Goal: Information Seeking & Learning: Learn about a topic

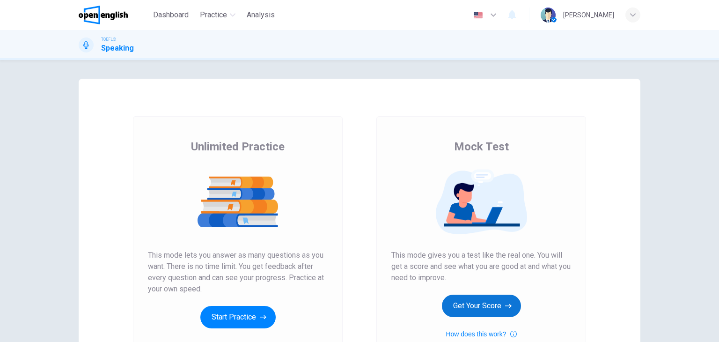
drag, startPoint x: 456, startPoint y: 291, endPoint x: 462, endPoint y: 299, distance: 11.0
click at [462, 299] on div "Mock Test This mode gives you a test like the real one. You will get a score an…" at bounding box center [481, 239] width 180 height 200
click at [462, 299] on button "Get Your Score" at bounding box center [481, 305] width 79 height 22
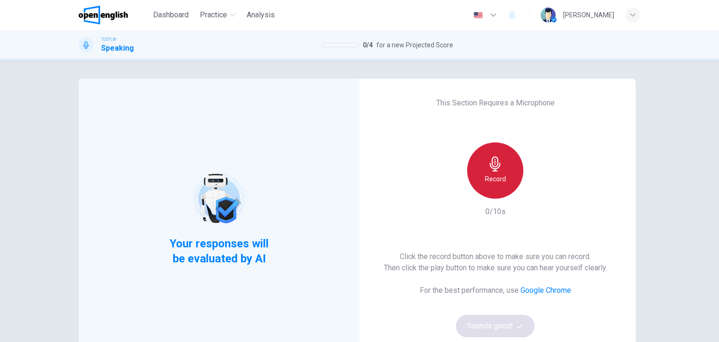
click at [494, 171] on div "Record" at bounding box center [495, 170] width 56 height 56
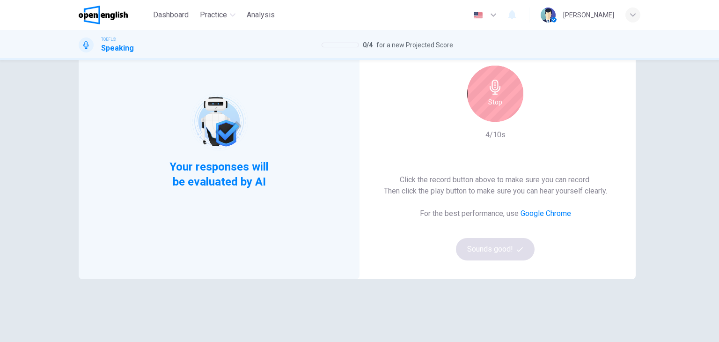
scroll to position [80, 0]
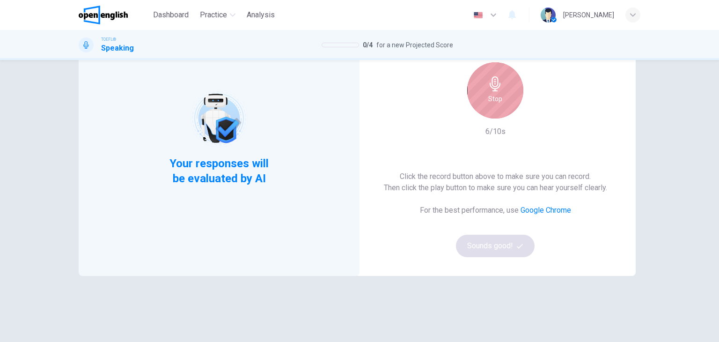
click at [513, 100] on div "Stop" at bounding box center [495, 90] width 56 height 56
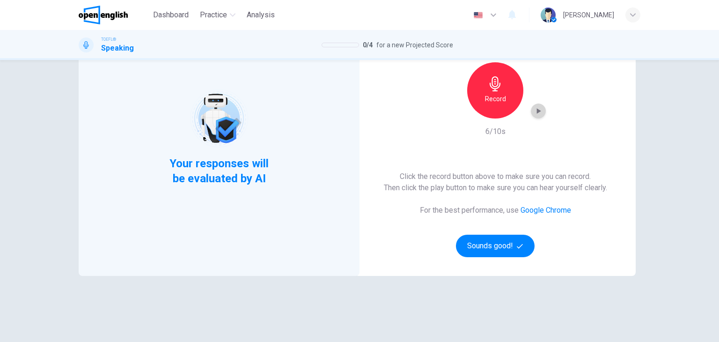
click at [539, 112] on icon "button" at bounding box center [537, 110] width 9 height 9
click at [497, 233] on div "Click the record button above to make sure you can record. Then click the play …" at bounding box center [495, 214] width 223 height 86
click at [500, 240] on button "Sounds good!" at bounding box center [495, 245] width 79 height 22
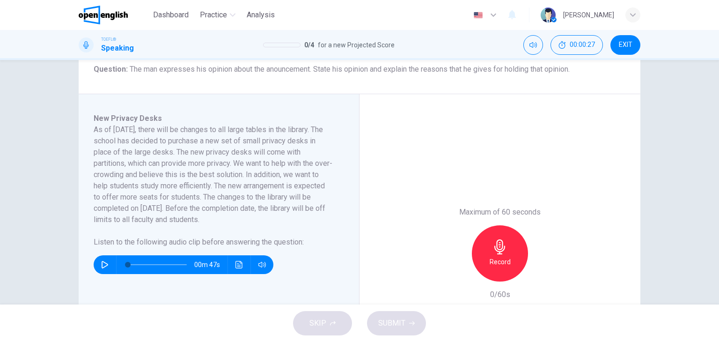
scroll to position [121, 0]
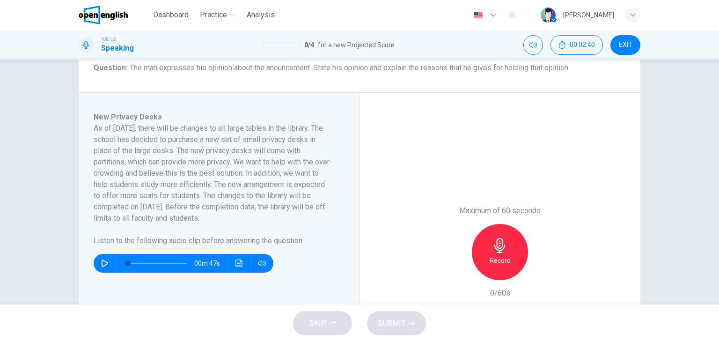
drag, startPoint x: 92, startPoint y: 173, endPoint x: 137, endPoint y: 173, distance: 44.9
click at [137, 173] on h6 "As of [DATE], there will be changes to all large tables in the library. The sch…" at bounding box center [213, 173] width 239 height 101
drag, startPoint x: 137, startPoint y: 173, endPoint x: 73, endPoint y: 172, distance: 64.1
click at [73, 172] on div "Question 1 Question Type : Integrated 2 Directions : You will now read a short …" at bounding box center [360, 183] width 592 height 453
click at [102, 261] on icon "button" at bounding box center [105, 262] width 7 height 7
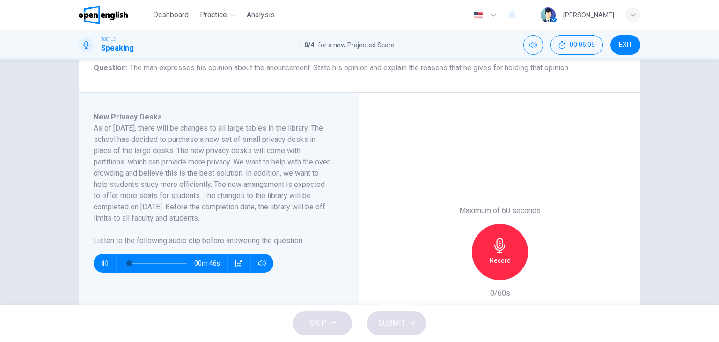
type input "*"
click at [103, 265] on icon "button" at bounding box center [104, 262] width 7 height 7
click at [103, 265] on icon "button" at bounding box center [104, 263] width 5 height 6
click at [94, 263] on div "00m 45s" at bounding box center [184, 263] width 180 height 19
click at [101, 264] on icon "button" at bounding box center [104, 262] width 7 height 7
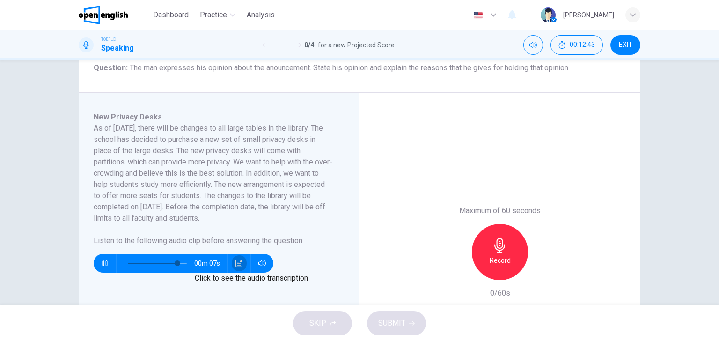
click at [234, 257] on button "Click to see the audio transcription" at bounding box center [239, 263] width 15 height 19
type input "*"
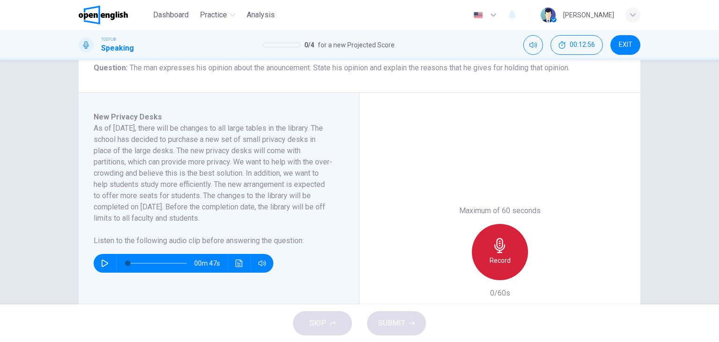
click at [505, 248] on div "Record" at bounding box center [500, 252] width 56 height 56
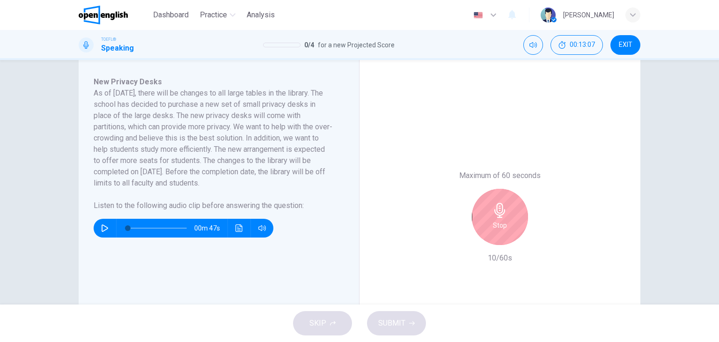
scroll to position [158, 0]
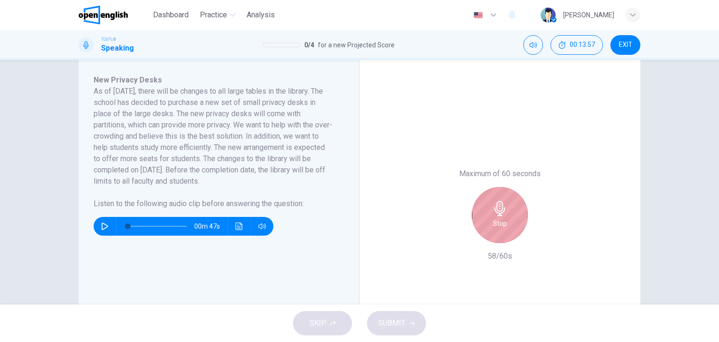
click at [492, 204] on icon "button" at bounding box center [499, 208] width 15 height 15
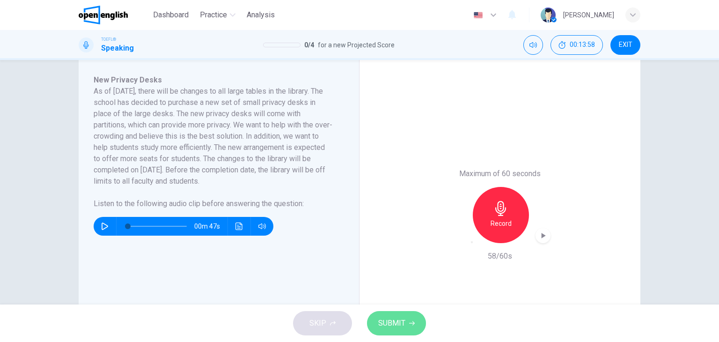
click at [394, 327] on span "SUBMIT" at bounding box center [391, 322] width 27 height 13
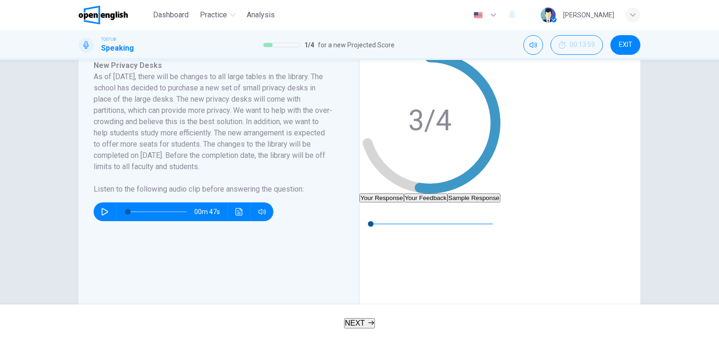
scroll to position [144, 0]
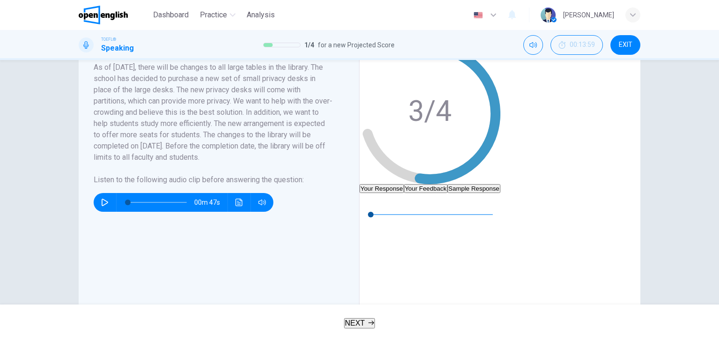
click at [447, 184] on button "Your Feedback" at bounding box center [426, 188] width 44 height 9
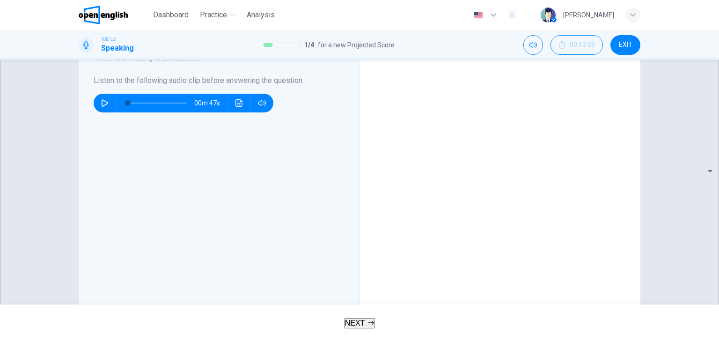
scroll to position [247, 0]
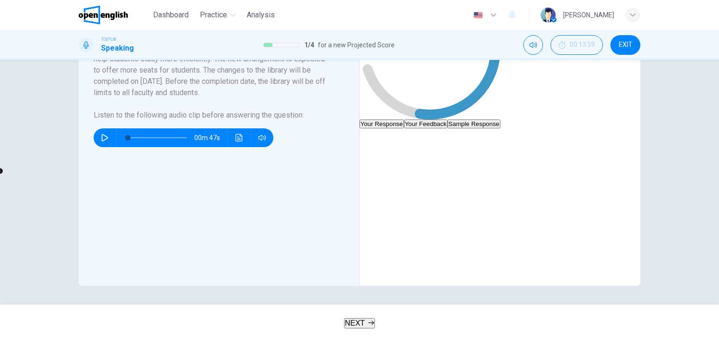
click at [370, 132] on icon "button" at bounding box center [367, 135] width 7 height 7
type input "**"
click at [371, 132] on icon "button" at bounding box center [366, 135] width 7 height 7
click at [374, 151] on button "Click to see the audio transcription" at bounding box center [366, 158] width 15 height 15
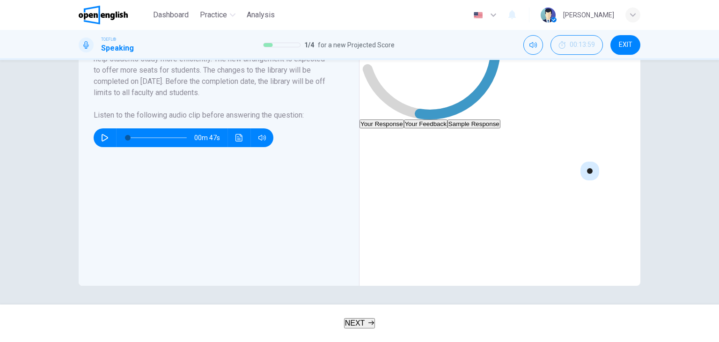
click at [371, 143] on span at bounding box center [371, 143] width 0 height 0
click at [374, 128] on button "button" at bounding box center [366, 135] width 15 height 15
type input "*"
click at [374, 151] on button "Click to see the audio transcription" at bounding box center [366, 158] width 15 height 15
click at [535, 341] on div at bounding box center [359, 342] width 719 height 0
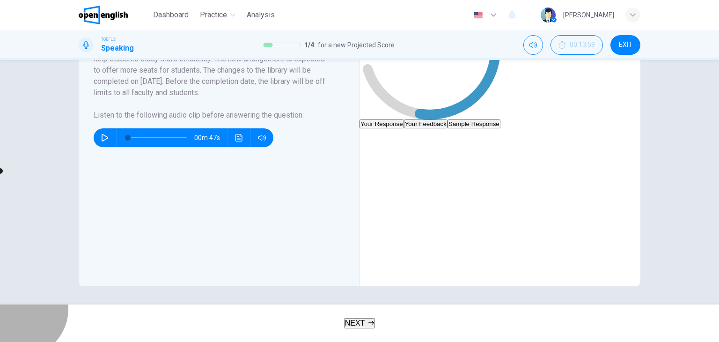
click at [348, 318] on button "NEXT" at bounding box center [359, 323] width 31 height 10
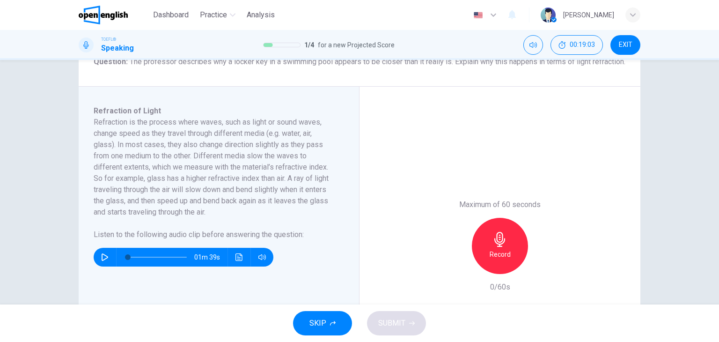
scroll to position [129, 0]
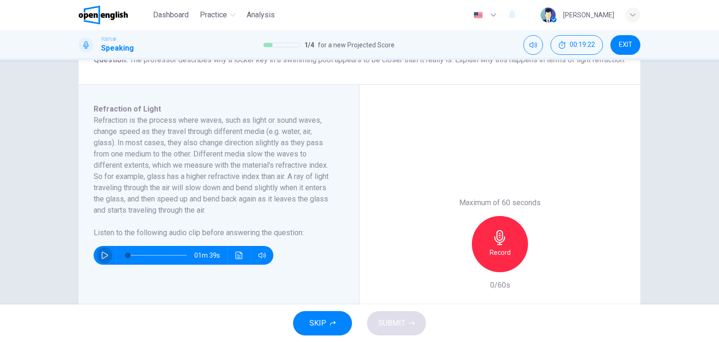
click at [102, 259] on icon "button" at bounding box center [105, 254] width 7 height 7
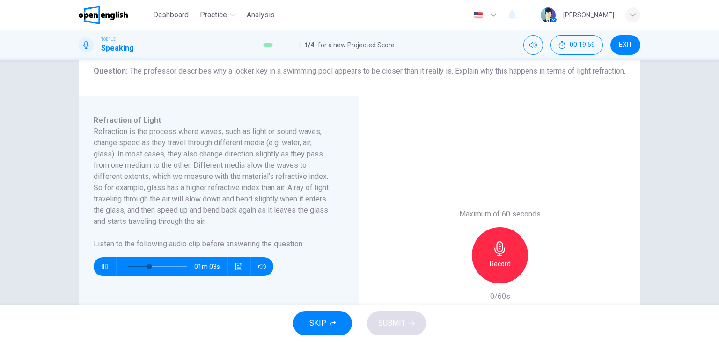
scroll to position [120, 0]
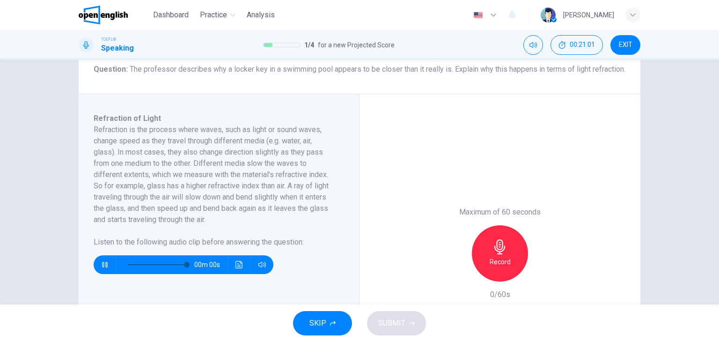
type input "*"
click at [310, 323] on span "SKIP" at bounding box center [317, 322] width 17 height 13
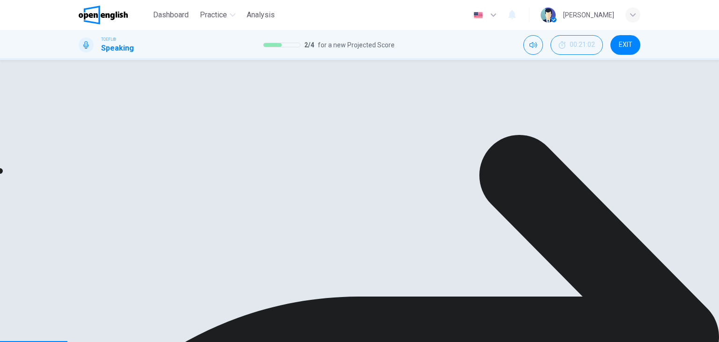
click at [374, 232] on button "button" at bounding box center [366, 224] width 15 height 15
click at [371, 184] on icon "Click to see the audio transcription" at bounding box center [366, 179] width 7 height 7
type input "*"
drag, startPoint x: 241, startPoint y: 132, endPoint x: 343, endPoint y: 236, distance: 144.9
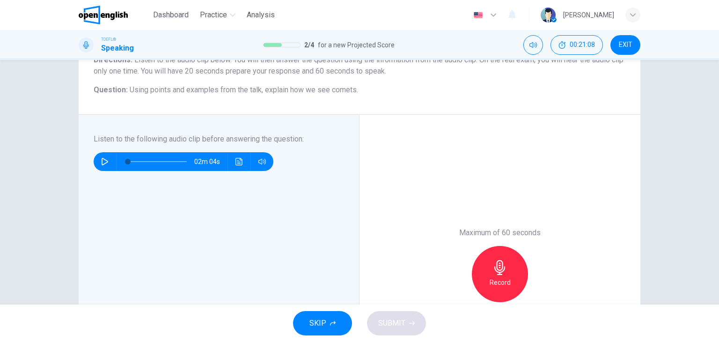
scroll to position [86, 0]
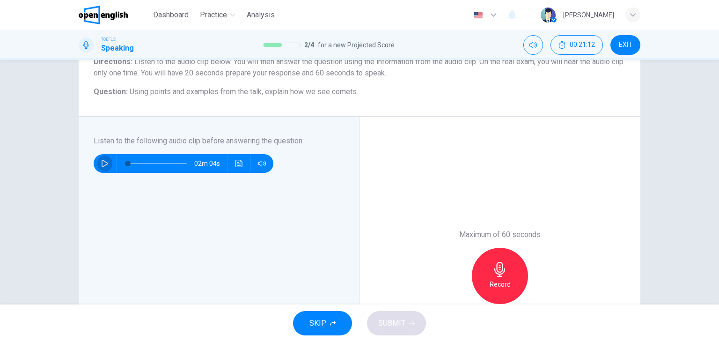
click at [102, 160] on icon "button" at bounding box center [105, 163] width 7 height 7
click at [101, 160] on icon "button" at bounding box center [104, 163] width 7 height 7
click at [241, 159] on button "Click to see the audio transcription" at bounding box center [239, 163] width 15 height 19
type input "**"
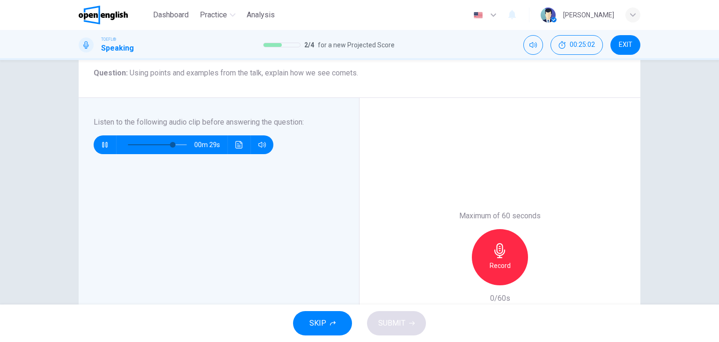
scroll to position [68, 0]
type input "*"
click at [314, 333] on button "SKIP" at bounding box center [322, 323] width 59 height 24
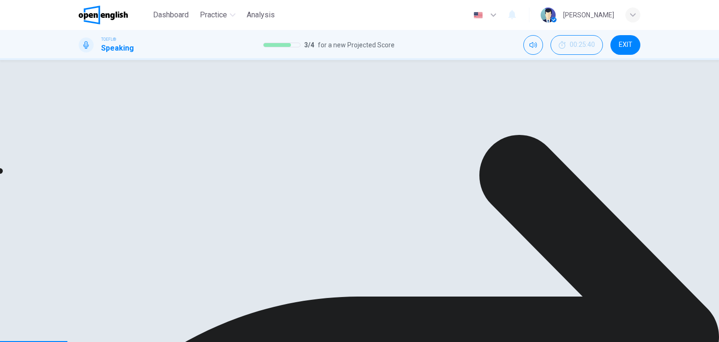
click at [374, 235] on button "button" at bounding box center [366, 227] width 15 height 15
type input "*"
click at [371, 247] on icon "Click to see the audio transcription" at bounding box center [366, 250] width 7 height 7
type input "*"
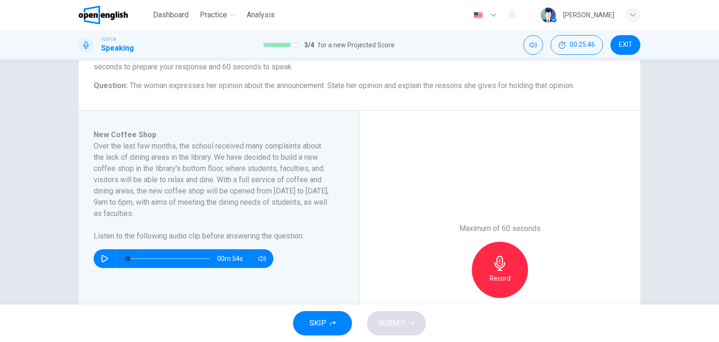
scroll to position [109, 0]
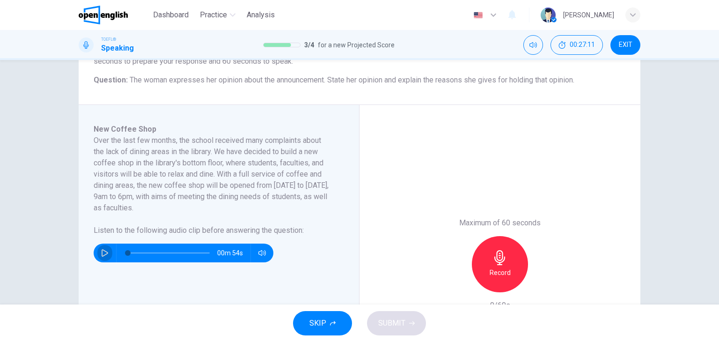
click at [102, 253] on icon "button" at bounding box center [104, 252] width 7 height 7
click at [126, 253] on span at bounding box center [129, 253] width 6 height 6
click at [102, 249] on icon "button" at bounding box center [104, 252] width 7 height 7
type input "*"
click at [484, 277] on div "Record" at bounding box center [500, 264] width 56 height 56
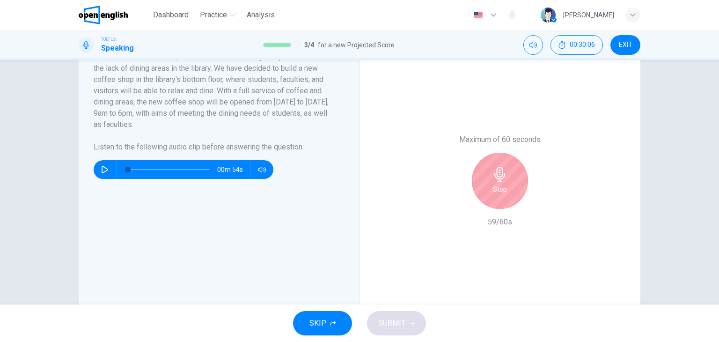
scroll to position [193, 0]
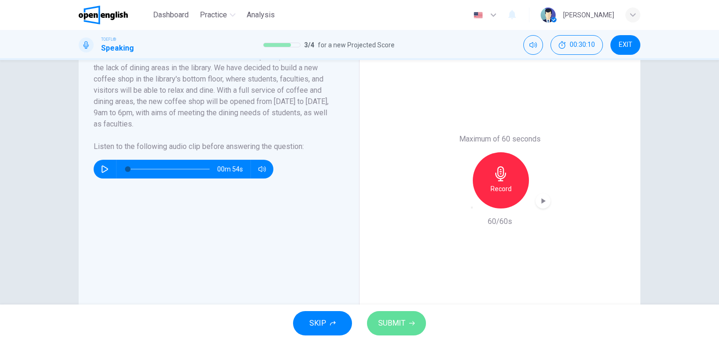
click at [402, 319] on span "SUBMIT" at bounding box center [391, 322] width 27 height 13
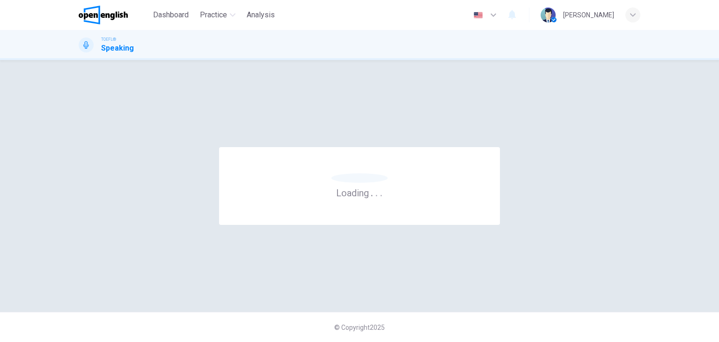
scroll to position [0, 0]
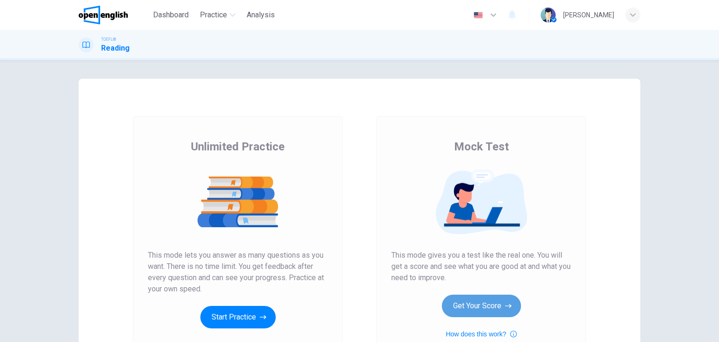
click at [492, 310] on button "Get Your Score" at bounding box center [481, 305] width 79 height 22
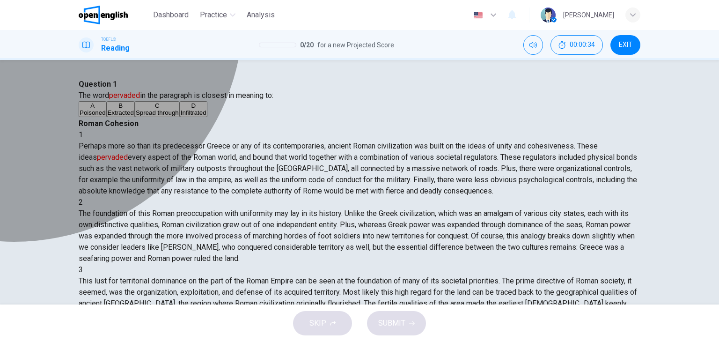
click at [136, 109] on div "C" at bounding box center [157, 105] width 43 height 7
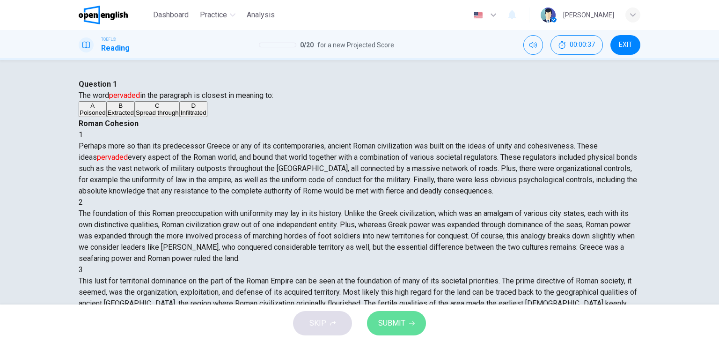
click at [393, 328] on span "SUBMIT" at bounding box center [391, 322] width 27 height 13
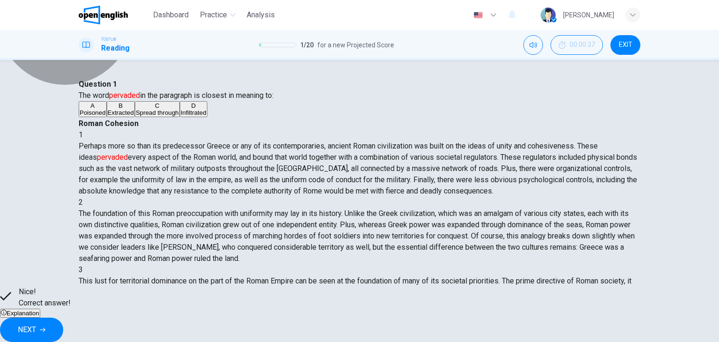
click at [39, 316] on span "Explanation" at bounding box center [23, 312] width 33 height 7
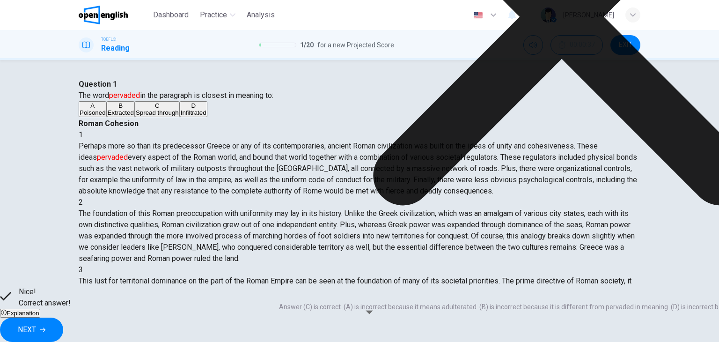
click at [446, 248] on icon at bounding box center [561, 16] width 565 height 565
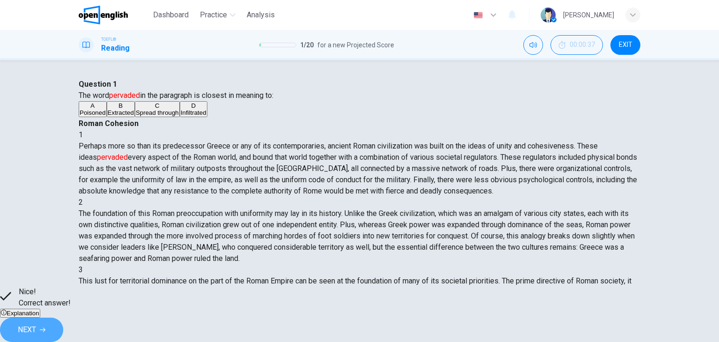
click at [63, 318] on button "NEXT" at bounding box center [31, 329] width 63 height 24
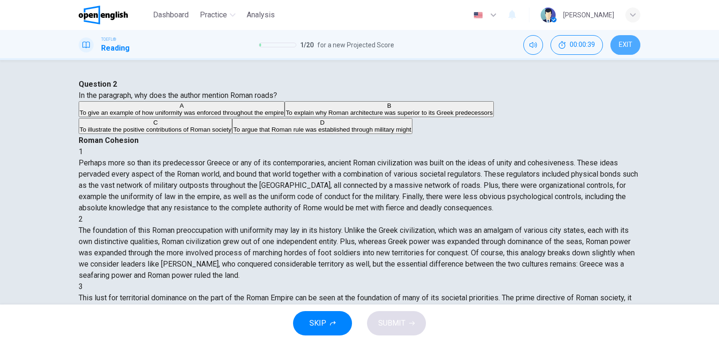
click at [625, 43] on span "EXIT" at bounding box center [626, 44] width 14 height 7
